Goal: Navigation & Orientation: Understand site structure

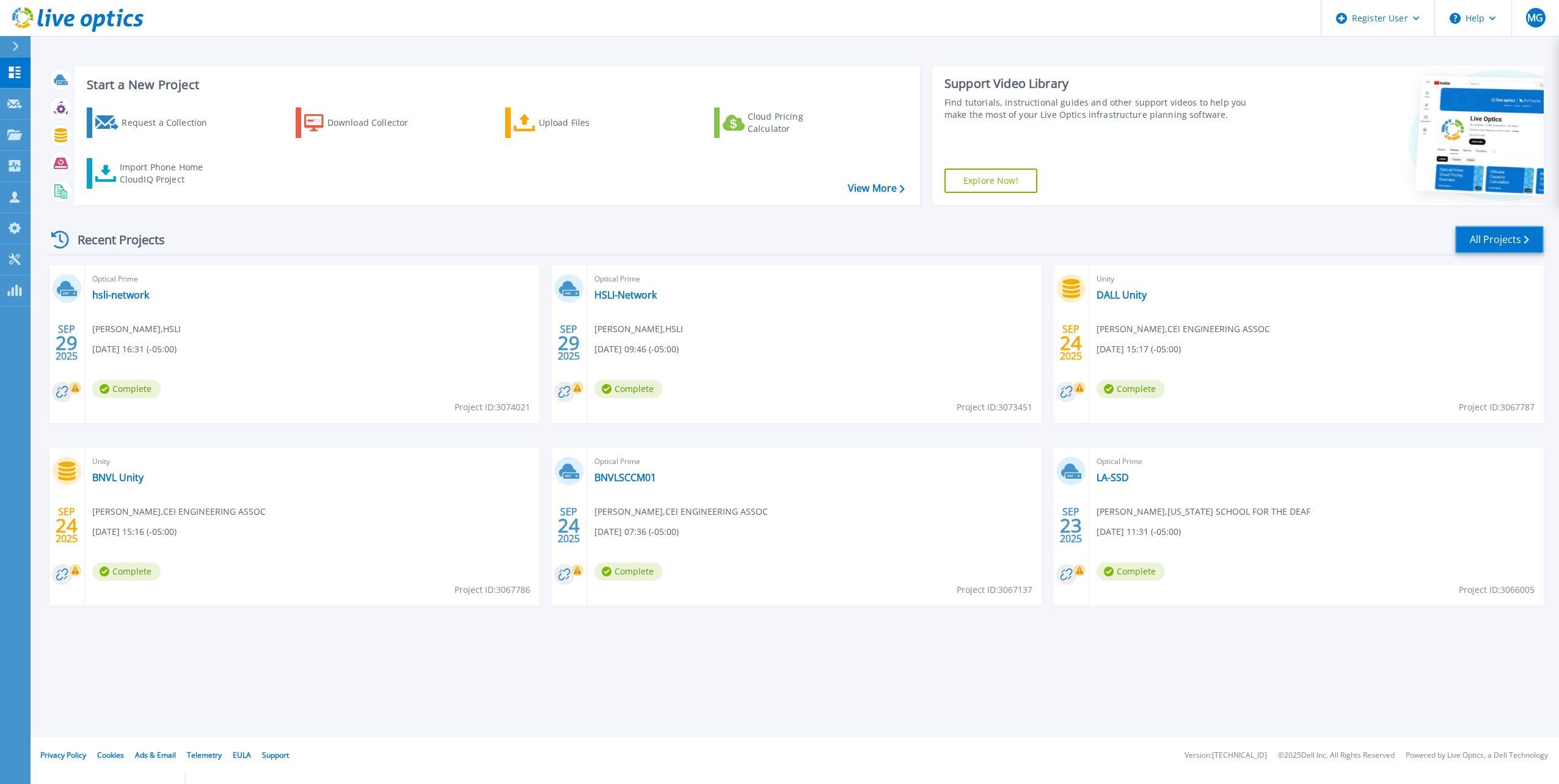
click at [1532, 243] on link "All Projects" at bounding box center [1499, 239] width 89 height 27
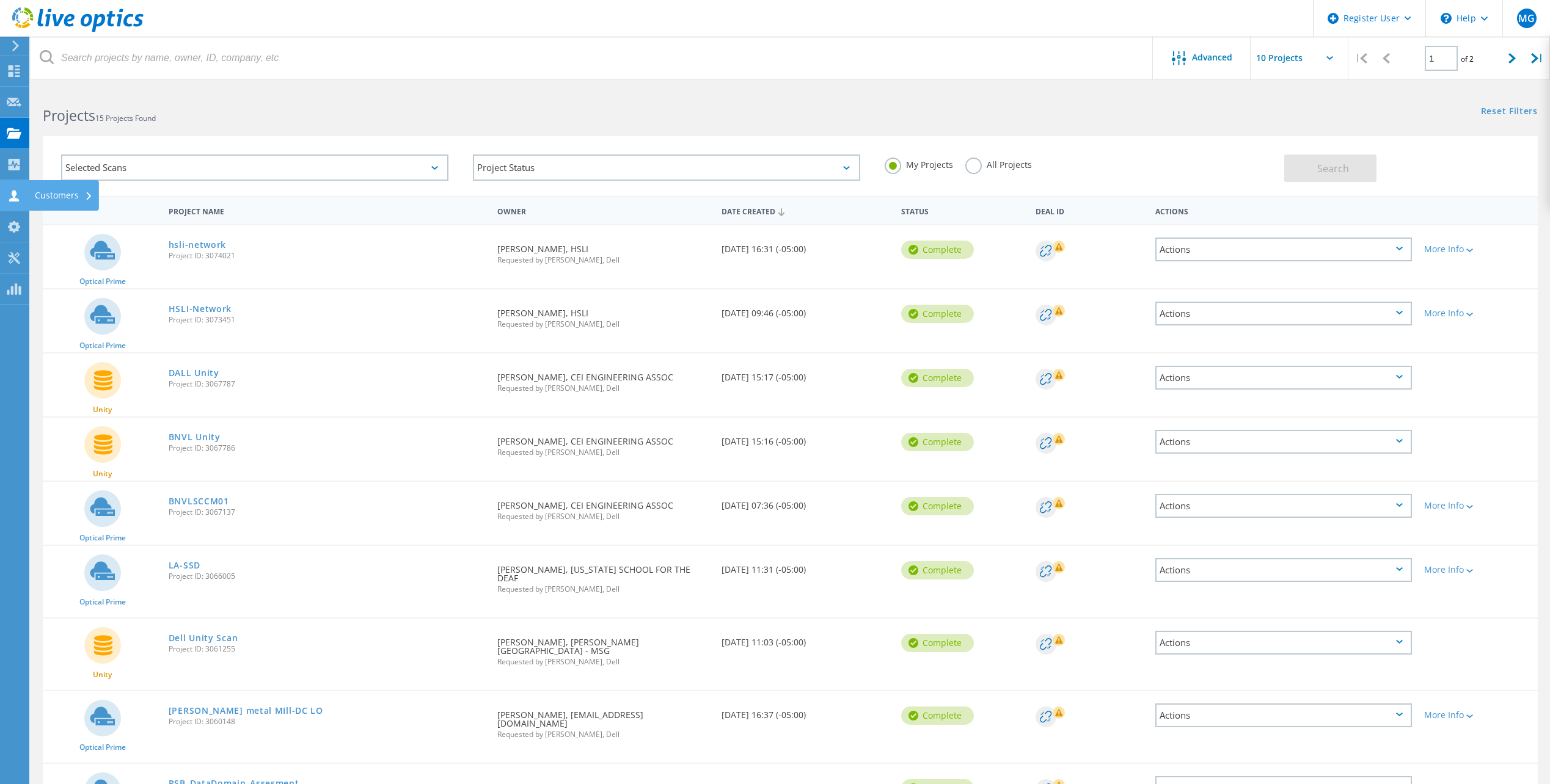
click at [18, 191] on icon at bounding box center [14, 196] width 15 height 12
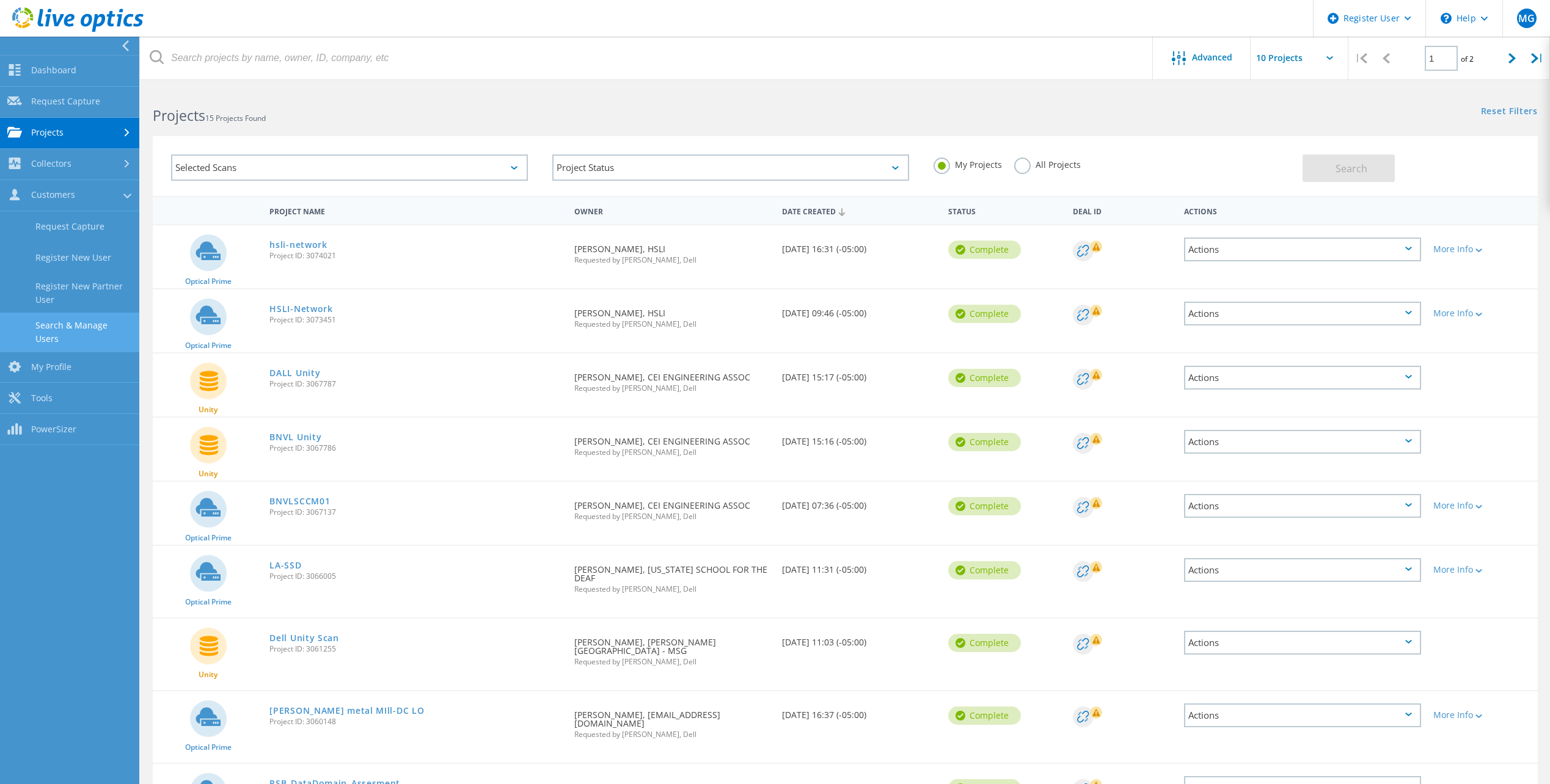
click at [92, 327] on link "Search & Manage Users" at bounding box center [70, 332] width 140 height 39
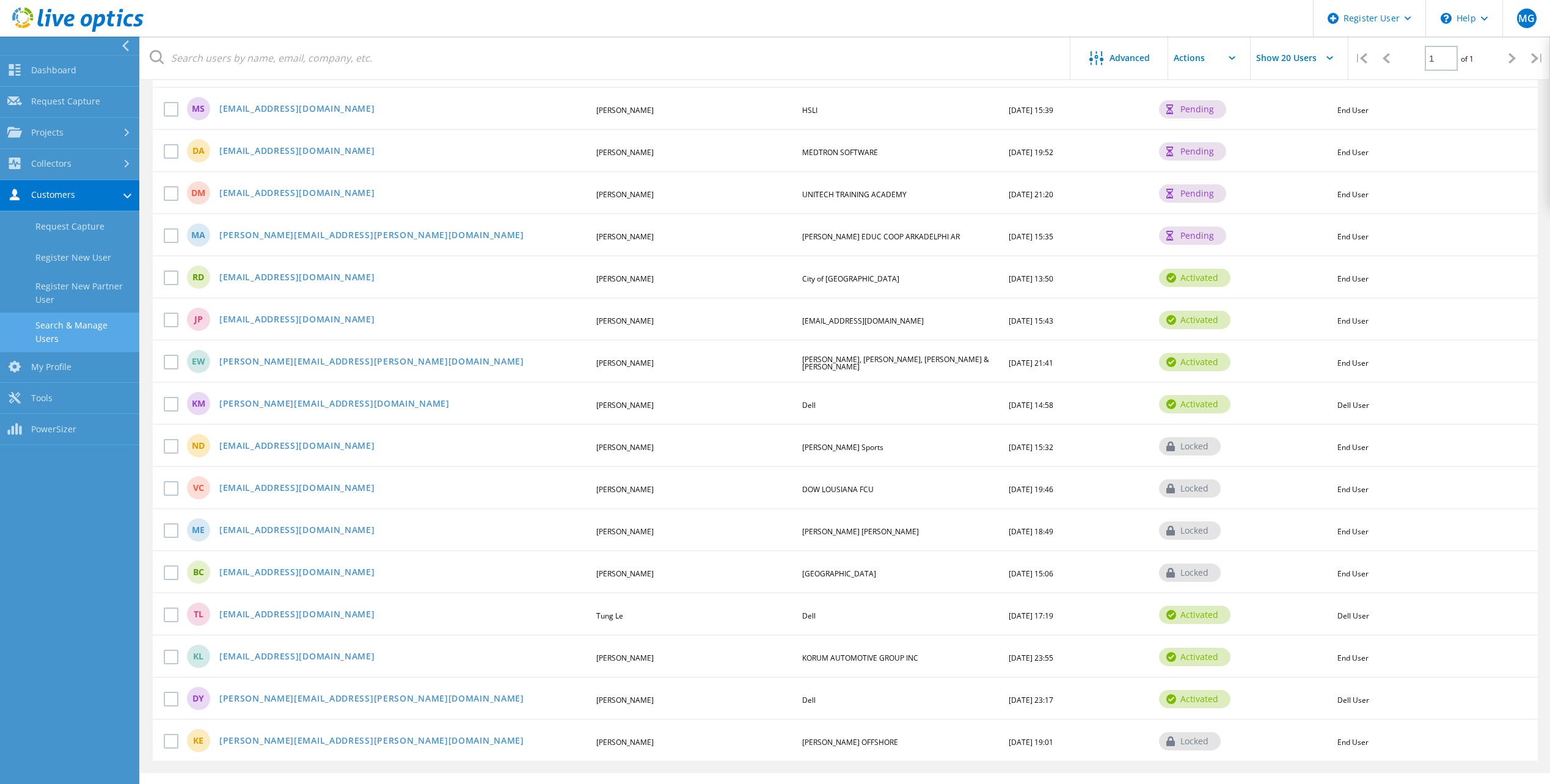
scroll to position [350, 0]
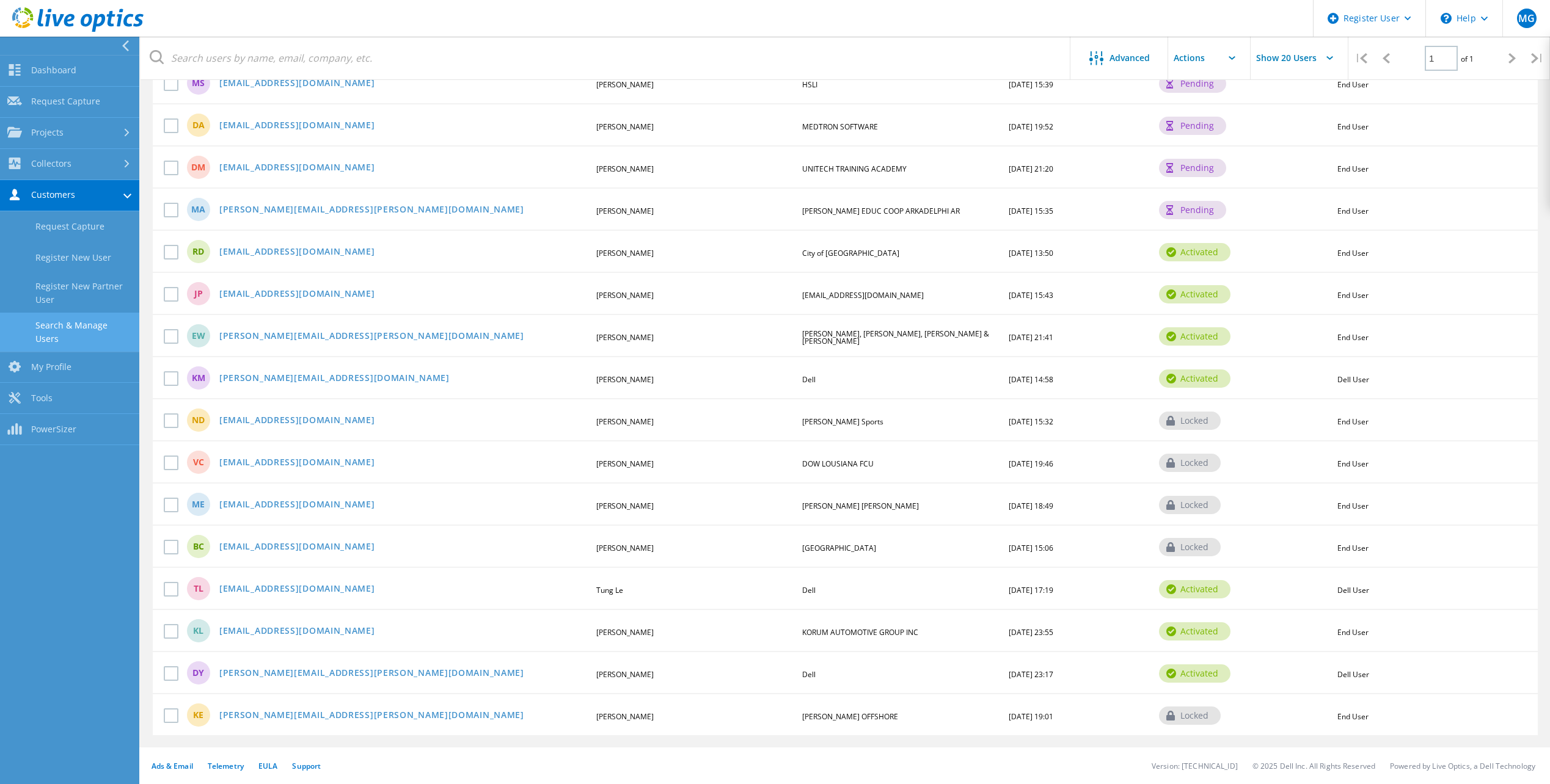
click at [1171, 426] on icon at bounding box center [1169, 421] width 8 height 10
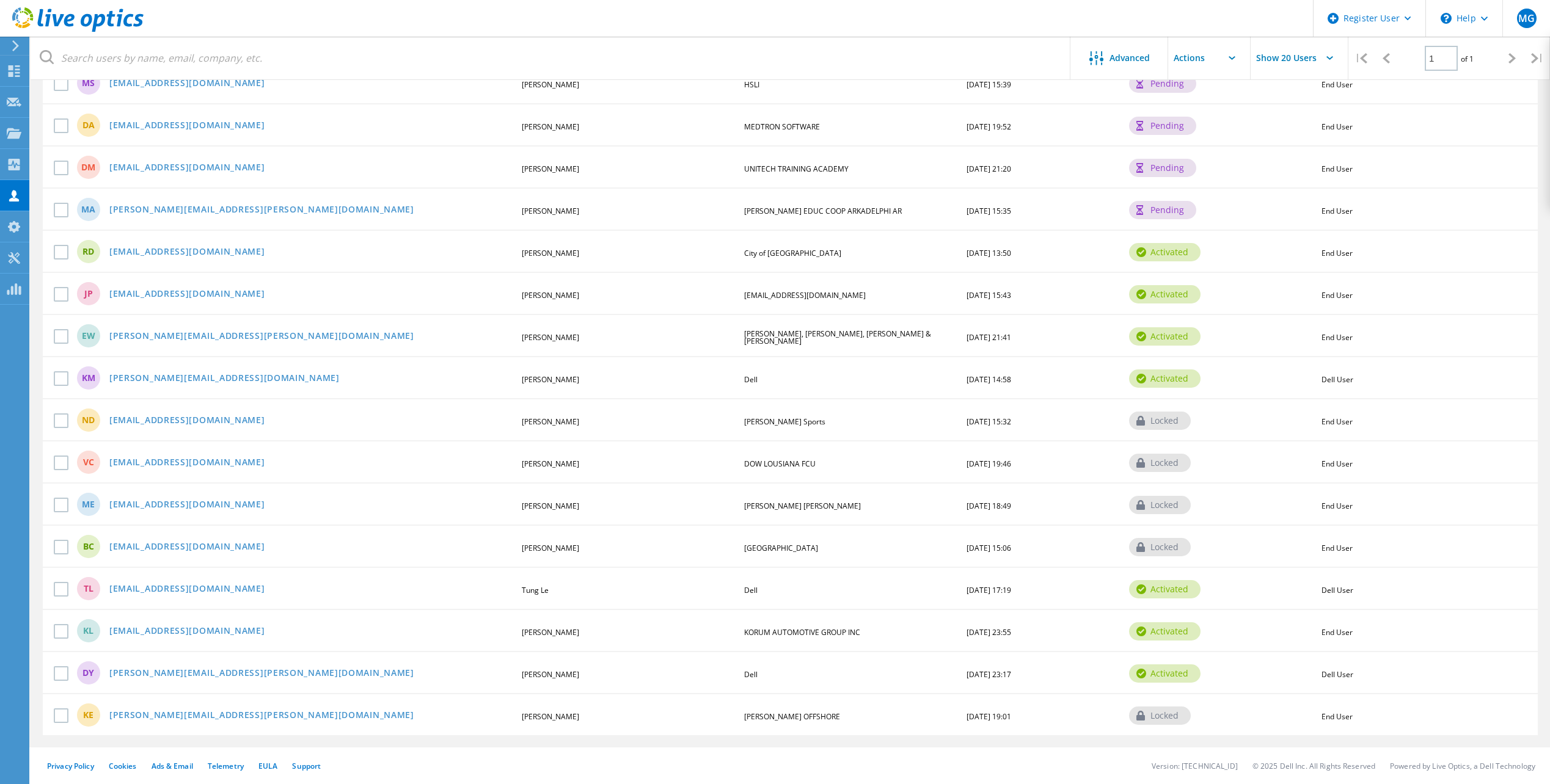
click at [1171, 419] on div "locked" at bounding box center [1159, 421] width 62 height 18
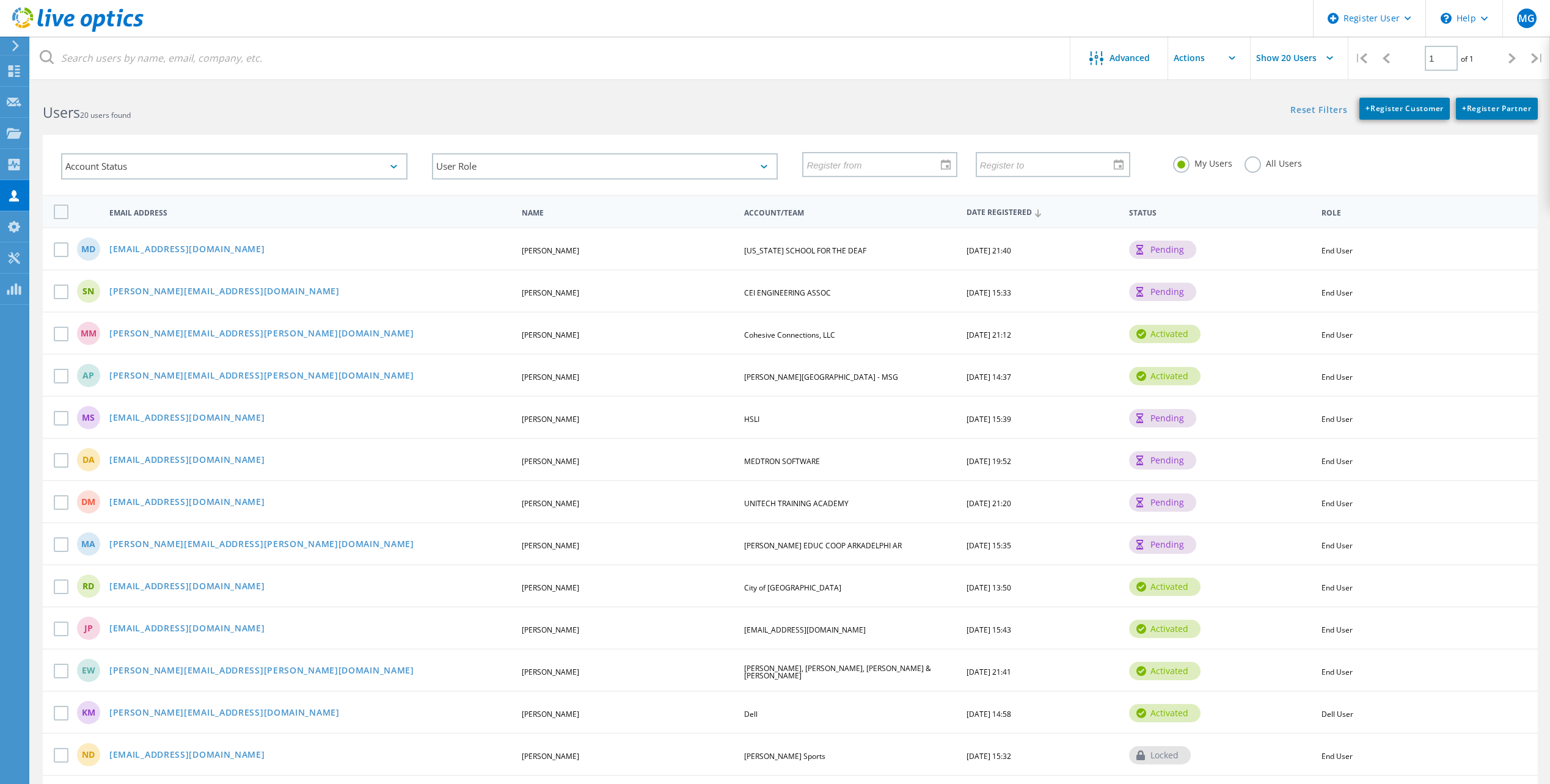
scroll to position [0, 0]
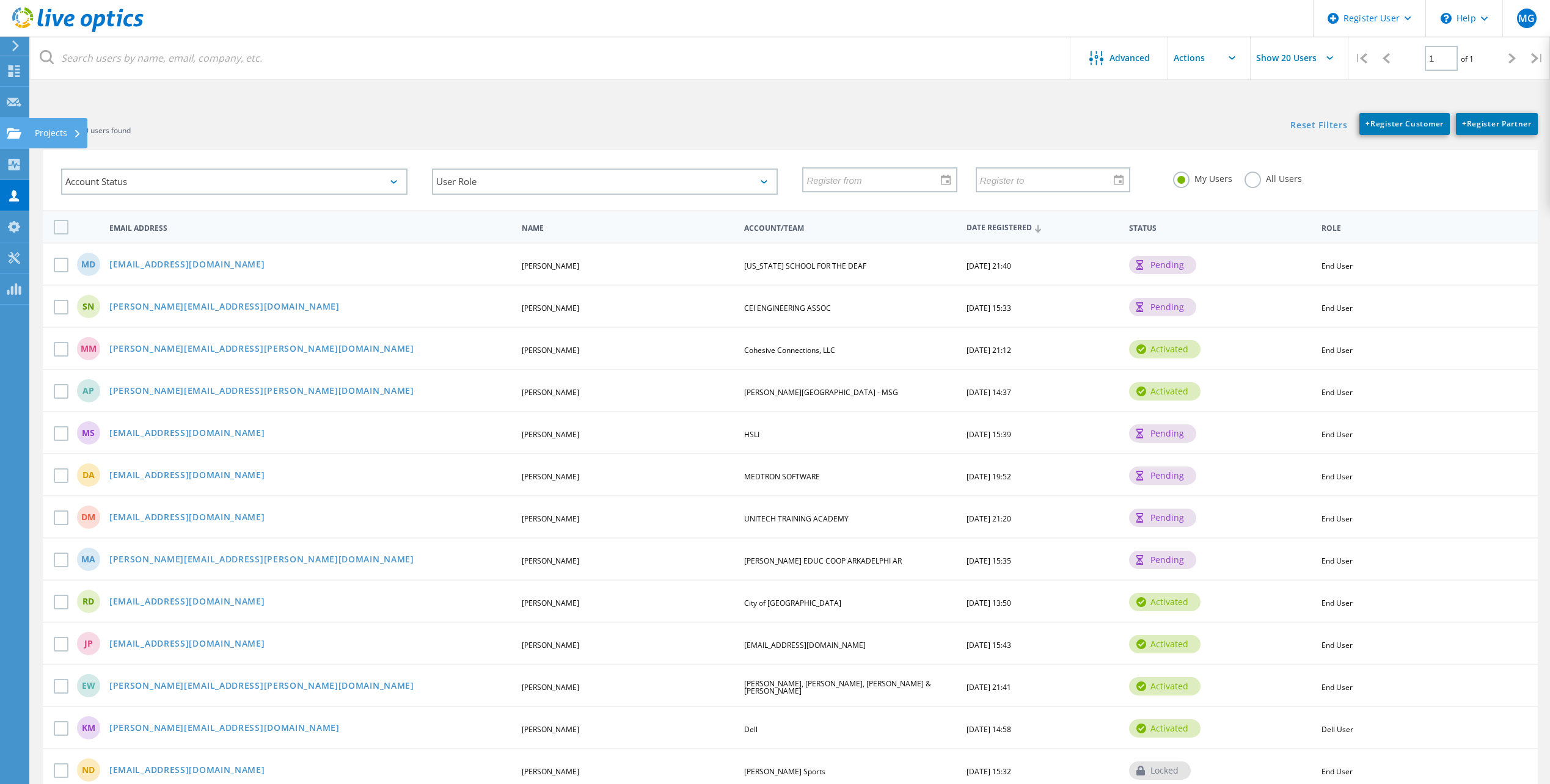
click at [11, 130] on use at bounding box center [14, 132] width 15 height 10
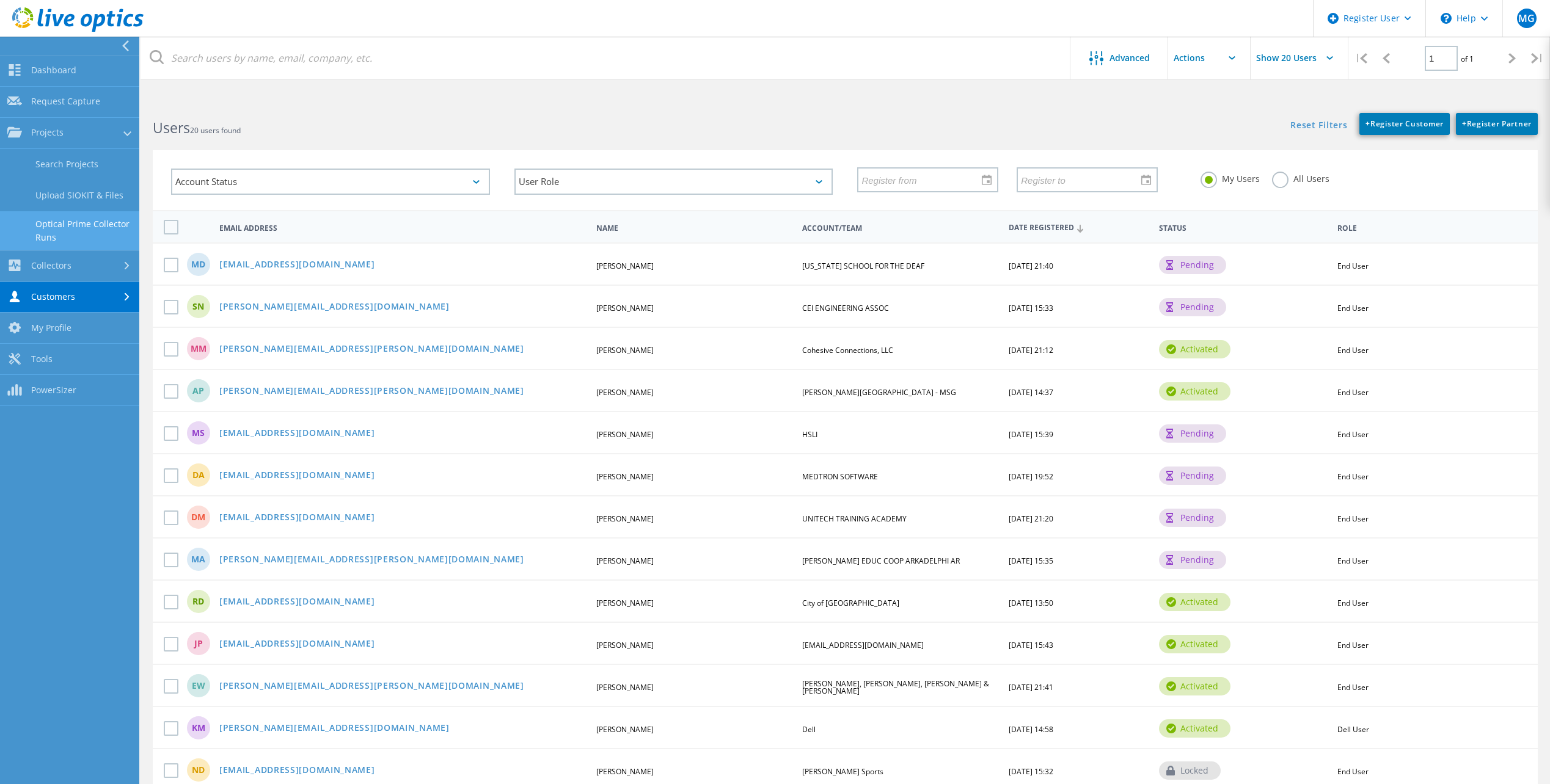
click at [76, 235] on link "Optical Prime Collector Runs" at bounding box center [70, 230] width 140 height 39
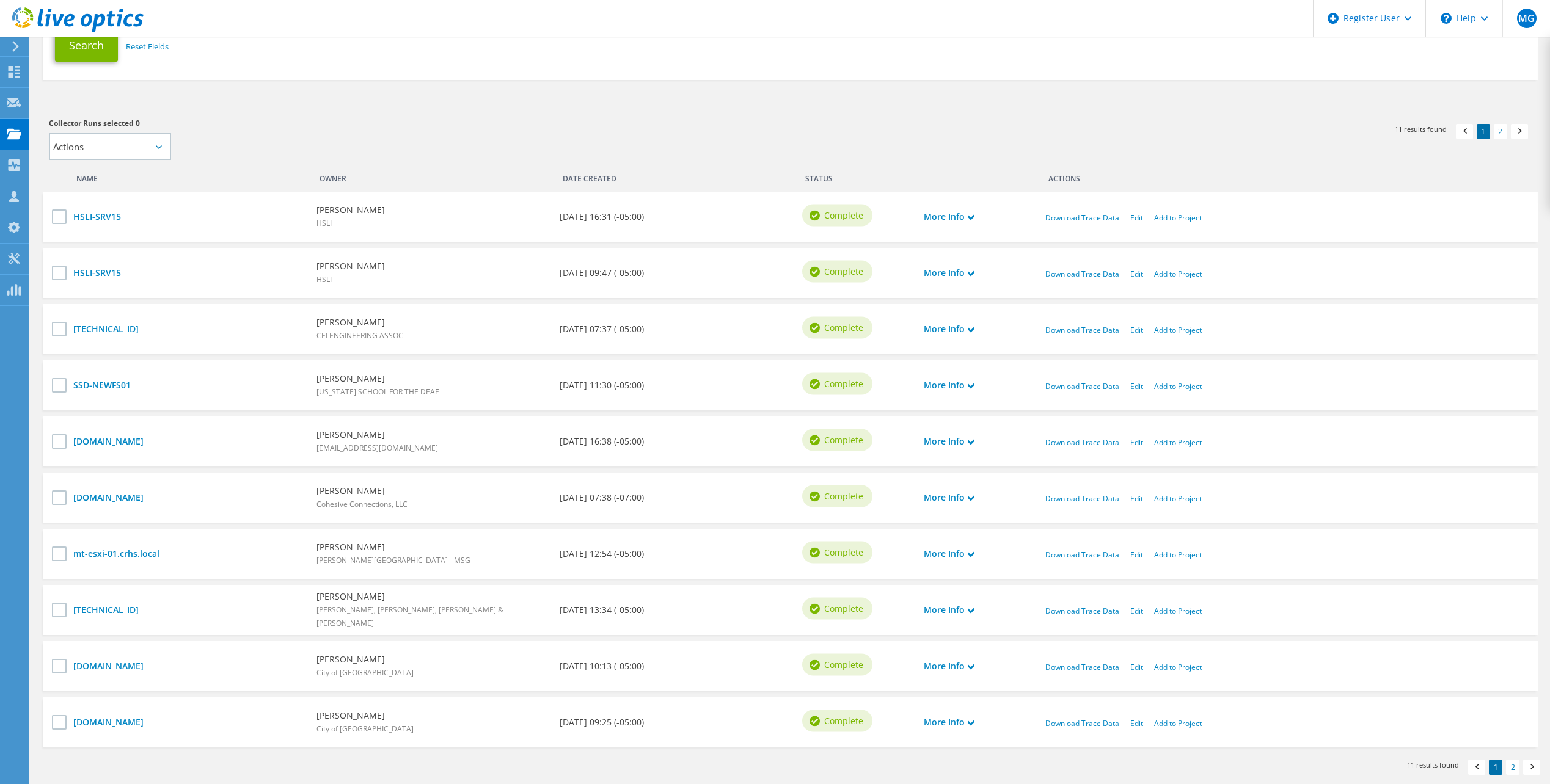
scroll to position [305, 0]
click at [13, 78] on div at bounding box center [14, 73] width 15 height 14
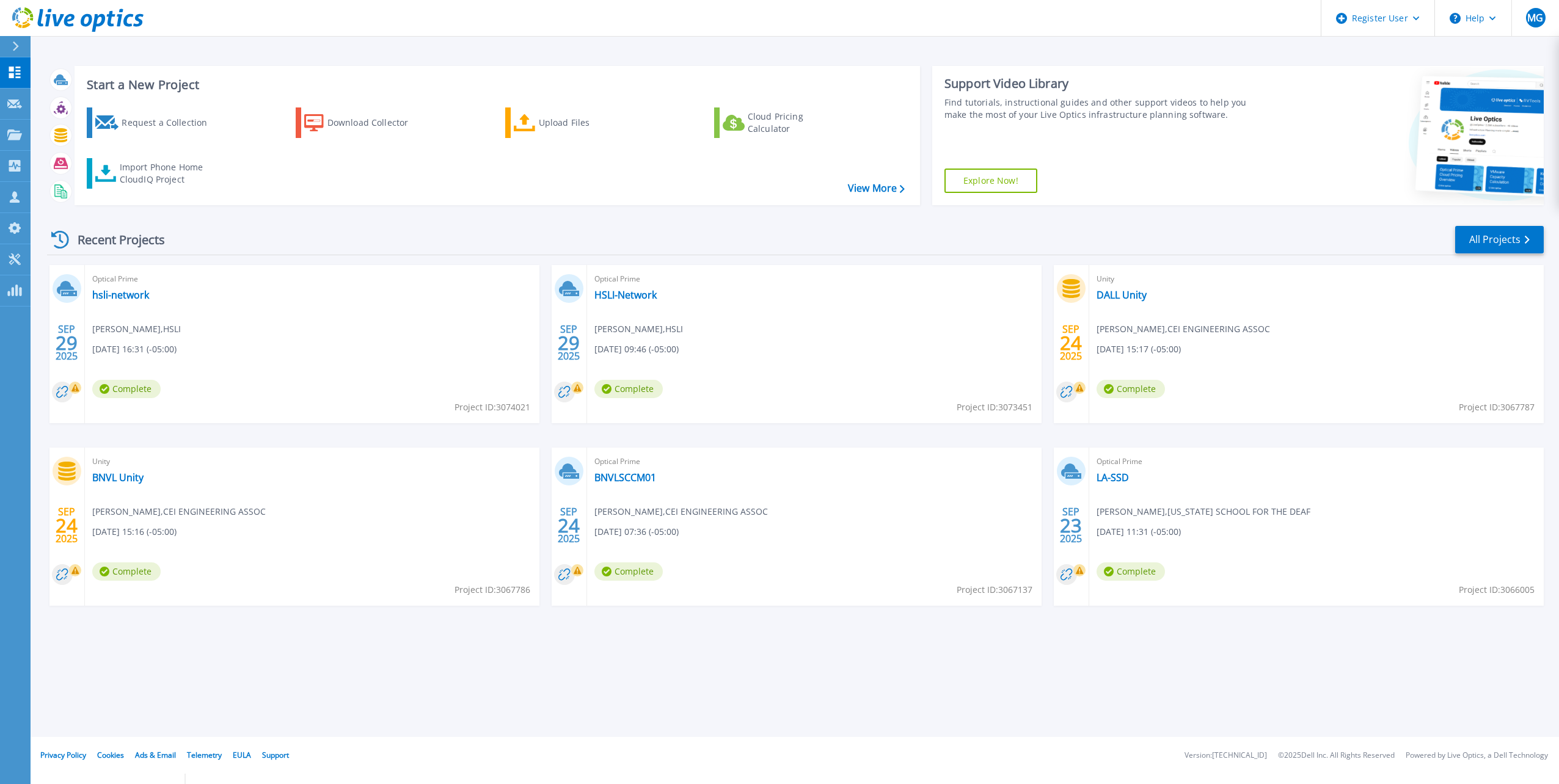
click at [138, 252] on div "Recent Projects" at bounding box center [114, 239] width 134 height 30
